Goal: Task Accomplishment & Management: Manage account settings

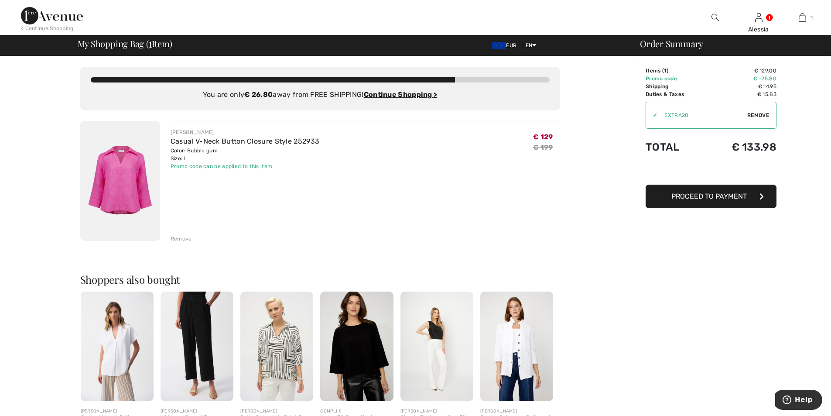
click at [178, 236] on div "Remove" at bounding box center [181, 239] width 21 height 8
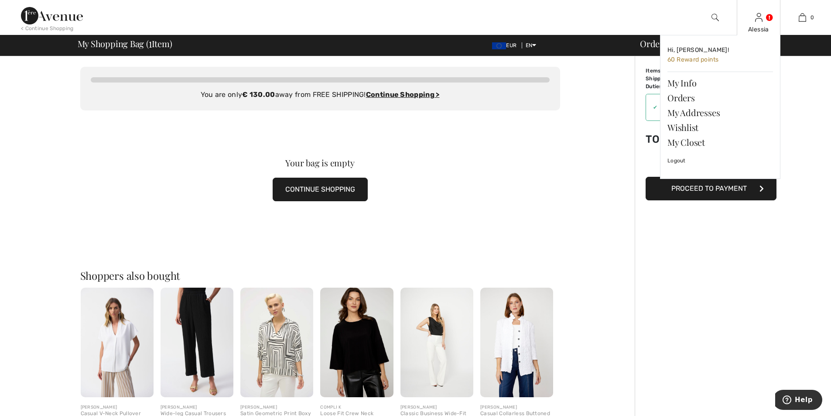
click at [762, 21] on img at bounding box center [758, 17] width 7 height 10
click at [695, 126] on link "Wishlist" at bounding box center [720, 127] width 106 height 15
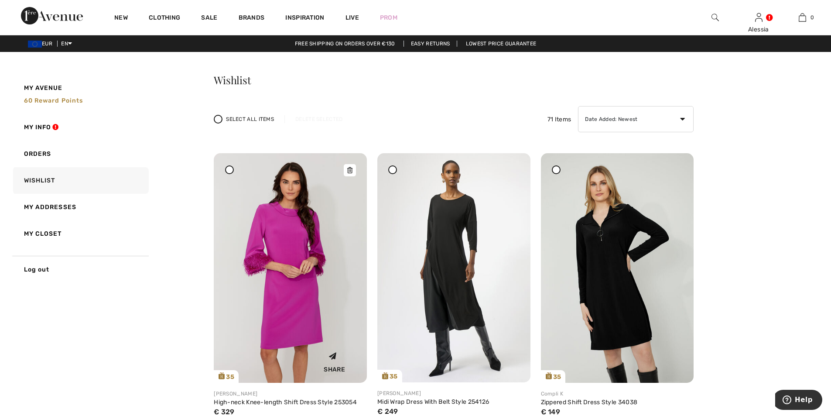
click at [289, 226] on img at bounding box center [290, 267] width 153 height 229
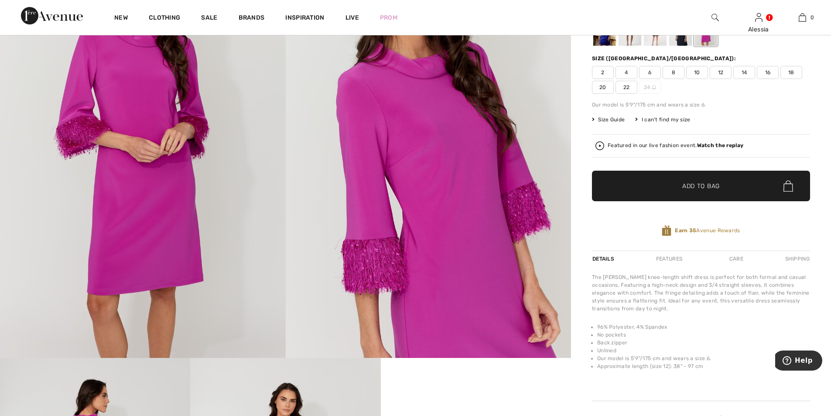
scroll to position [87, 0]
